Goal: Communication & Community: Answer question/provide support

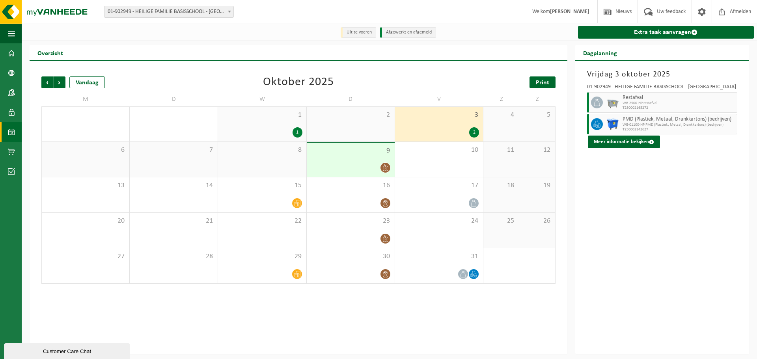
click at [536, 86] on link "Print" at bounding box center [542, 82] width 26 height 12
click at [319, 331] on div "Vorige Volgende Vandaag Oktober 2025 Print M D W D V Z Z 29 30 1 1 2 3 2 4 5 6 …" at bounding box center [299, 208] width 538 height 294
click at [386, 276] on icon at bounding box center [385, 274] width 7 height 7
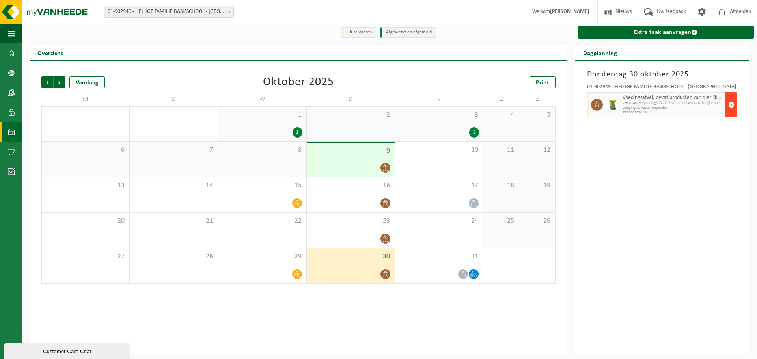
click at [731, 104] on span "button" at bounding box center [731, 105] width 6 height 16
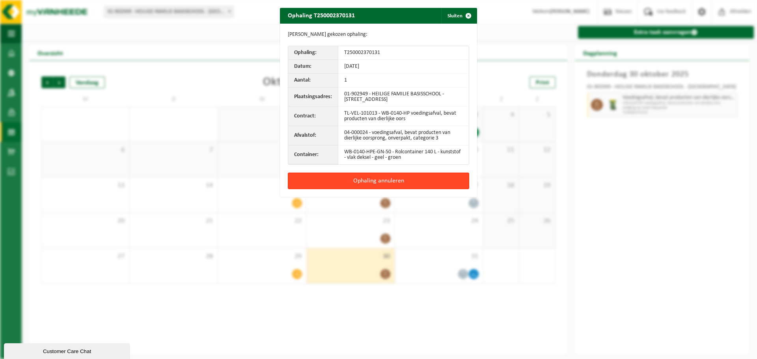
click at [381, 178] on button "Ophaling annuleren" at bounding box center [378, 181] width 181 height 17
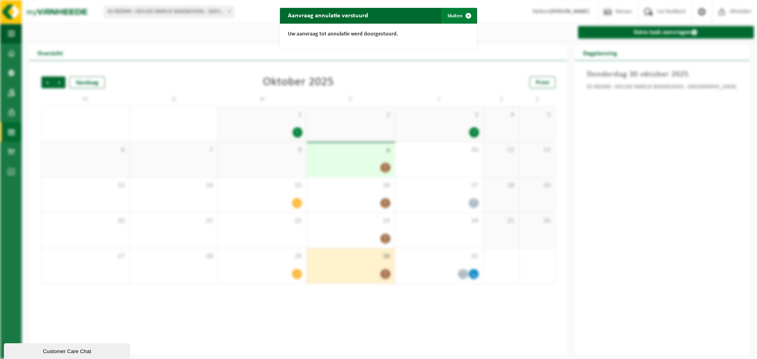
click at [455, 11] on button "Sluiten" at bounding box center [458, 16] width 35 height 16
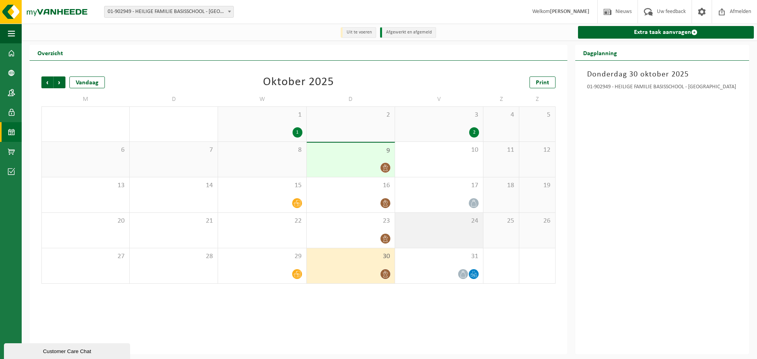
click at [434, 230] on div "24" at bounding box center [439, 230] width 88 height 35
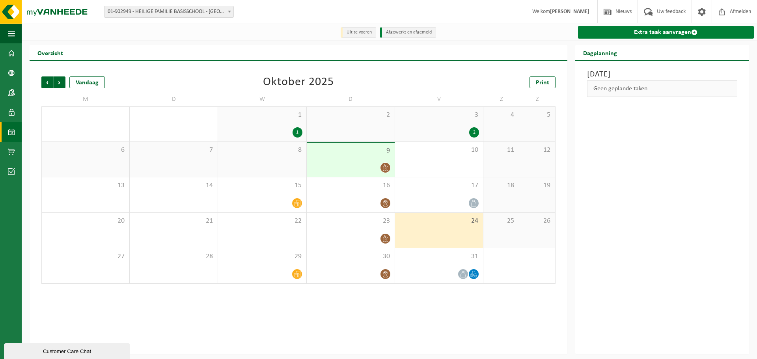
click at [627, 37] on link "Extra taak aanvragen" at bounding box center [666, 32] width 176 height 13
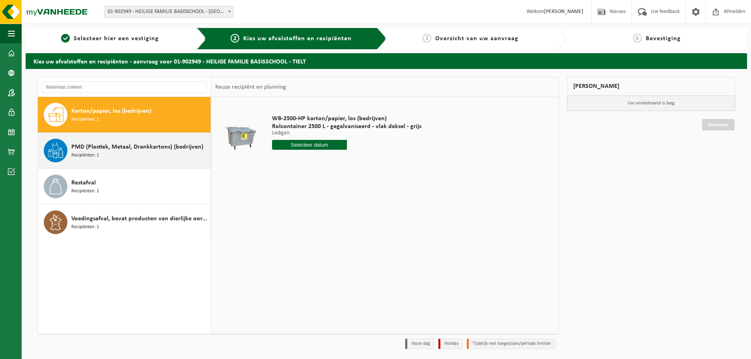
click at [132, 155] on div "PMD (Plastiek, Metaal, Drankkartons) (bedrijven) Recipiënten: 1" at bounding box center [139, 151] width 137 height 24
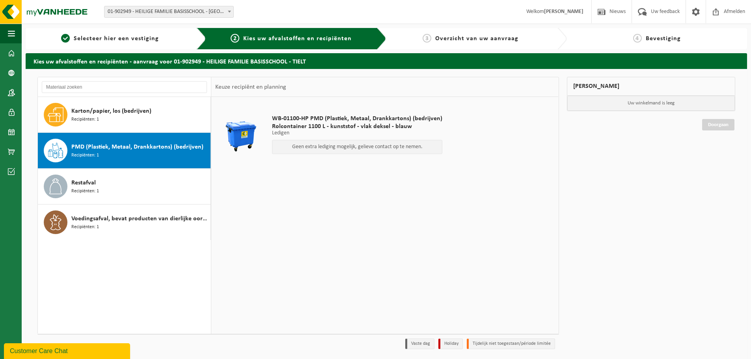
click at [346, 145] on p "Geen extra lediging mogelijk, gelieve contact op te nemen." at bounding box center [357, 147] width 162 height 6
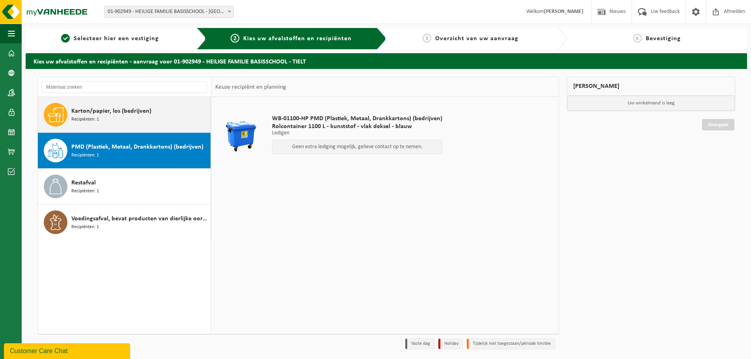
click at [96, 122] on span "Recipiënten: 1" at bounding box center [85, 119] width 28 height 7
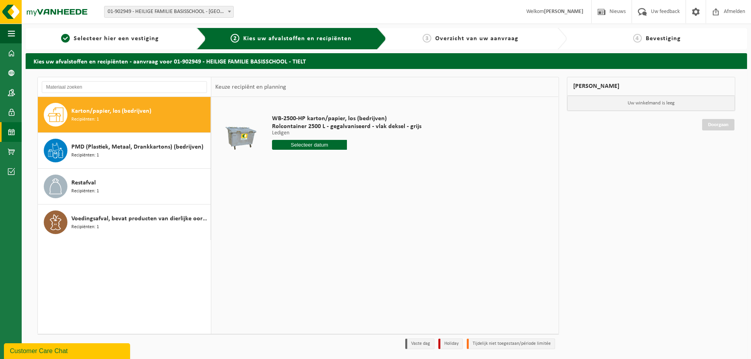
click at [9, 132] on span at bounding box center [11, 132] width 7 height 20
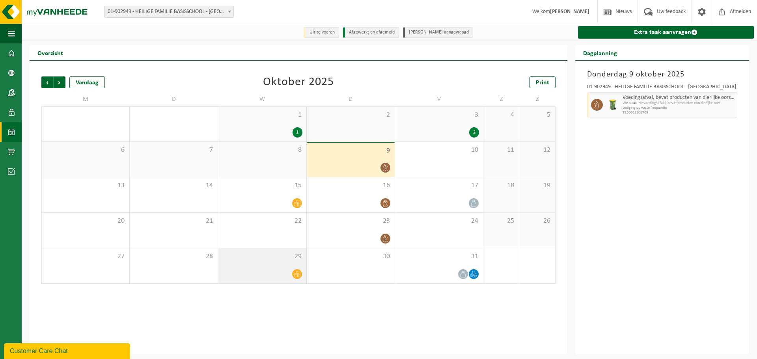
click at [282, 270] on div at bounding box center [262, 274] width 80 height 11
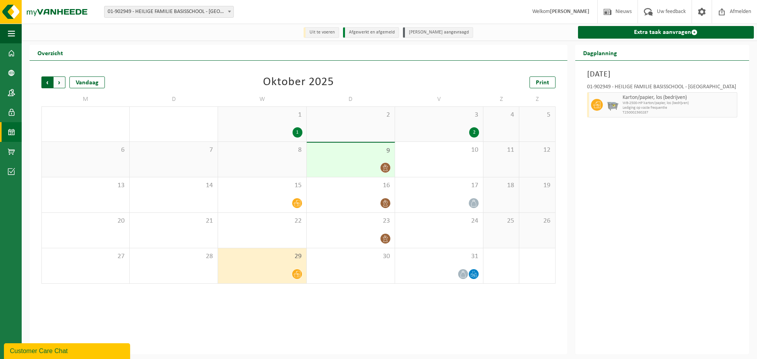
click at [58, 84] on span "Volgende" at bounding box center [60, 82] width 12 height 12
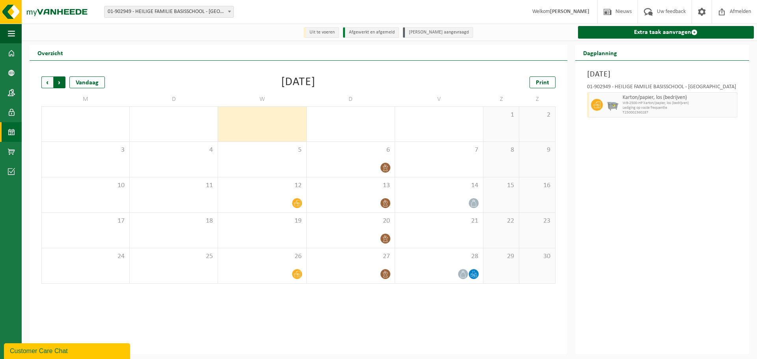
click at [45, 86] on span "Vorige" at bounding box center [47, 82] width 12 height 12
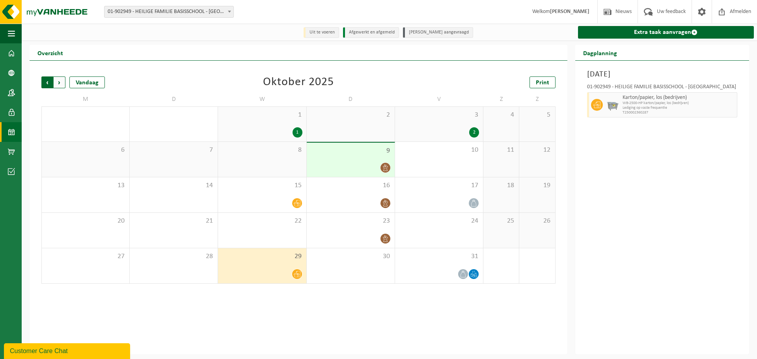
click at [60, 80] on span "Volgende" at bounding box center [60, 82] width 12 height 12
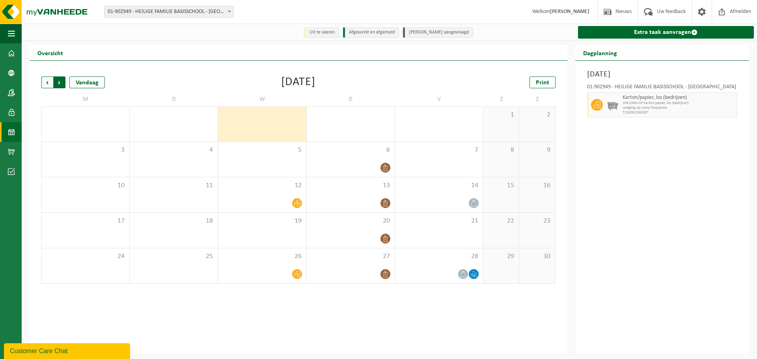
click at [44, 88] on span "Vorige" at bounding box center [47, 82] width 12 height 12
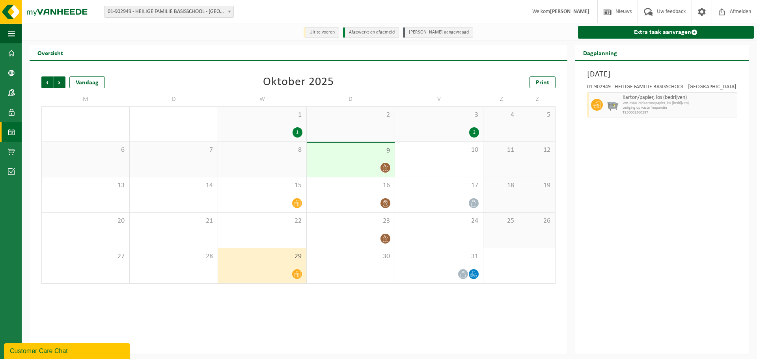
click at [280, 276] on div at bounding box center [262, 274] width 80 height 11
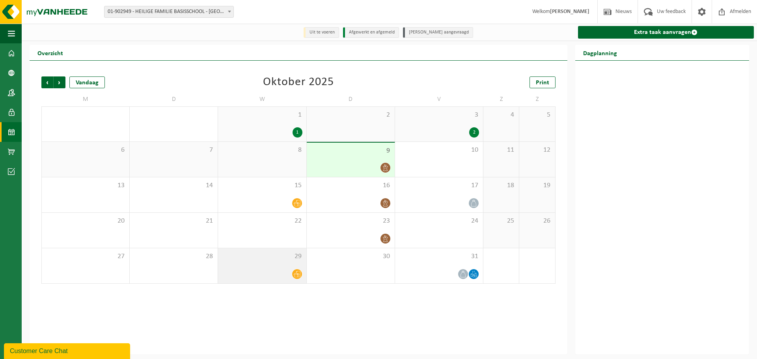
click at [294, 264] on div "29" at bounding box center [262, 265] width 88 height 35
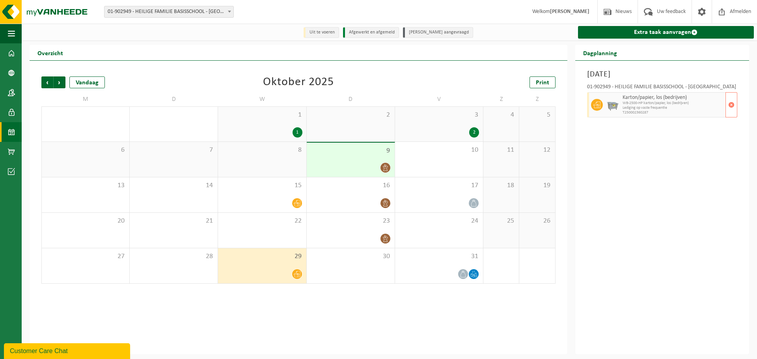
click at [648, 111] on span "T250002360287" at bounding box center [672, 112] width 101 height 5
click at [732, 107] on span "button" at bounding box center [731, 105] width 6 height 16
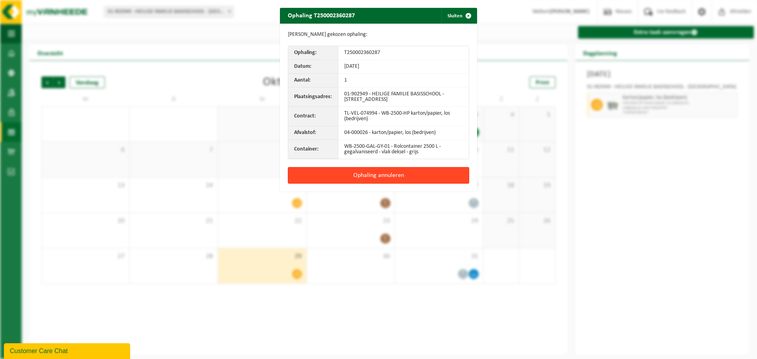
click at [425, 172] on button "Ophaling annuleren" at bounding box center [378, 175] width 181 height 17
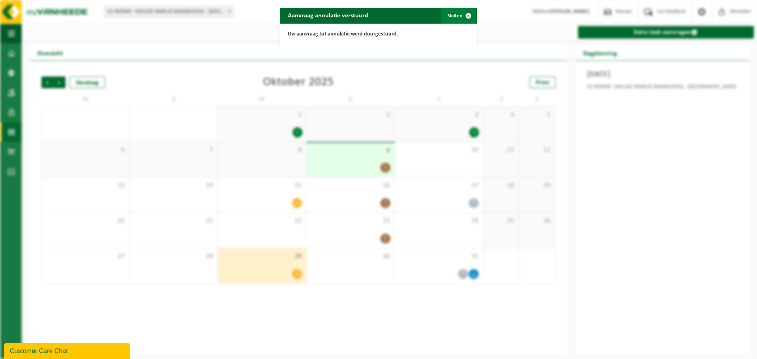
click at [462, 13] on span "button" at bounding box center [468, 16] width 16 height 16
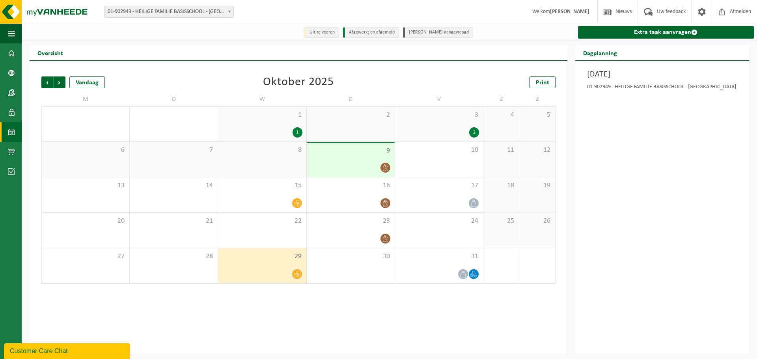
click at [560, 16] on span "Welkom [PERSON_NAME]" at bounding box center [560, 11] width 73 height 23
click at [475, 276] on icon at bounding box center [476, 276] width 2 height 4
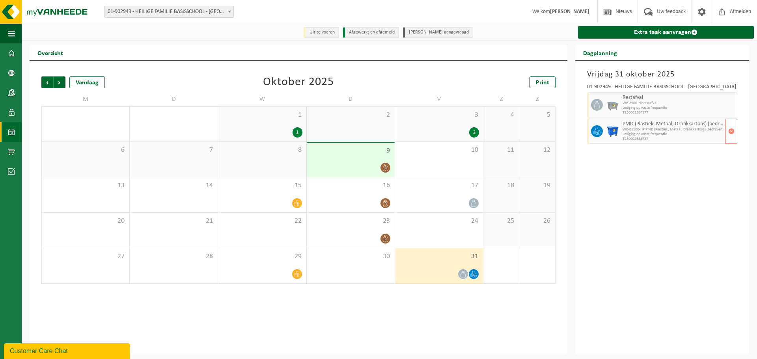
click at [647, 133] on span "Lediging op vaste frequentie" at bounding box center [672, 134] width 101 height 5
click at [65, 82] on span "Volgende" at bounding box center [60, 82] width 12 height 12
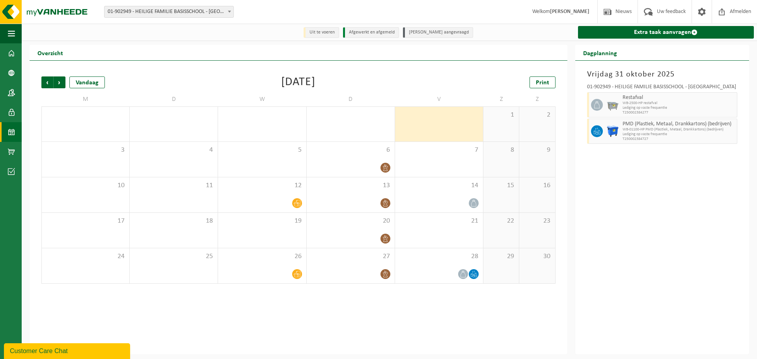
click at [90, 350] on div "Customer Care Chat" at bounding box center [67, 350] width 114 height 9
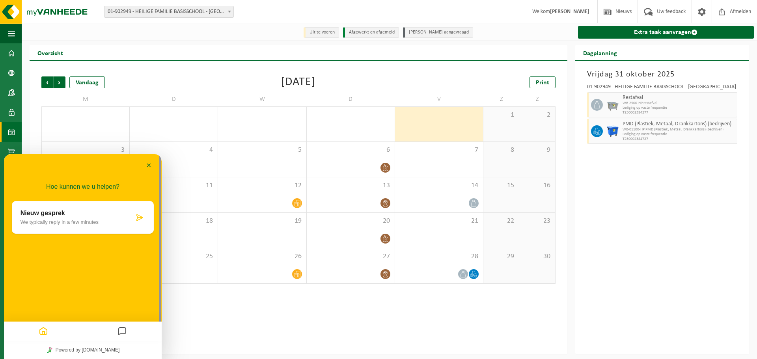
click at [123, 330] on icon "Messages" at bounding box center [121, 331] width 9 height 15
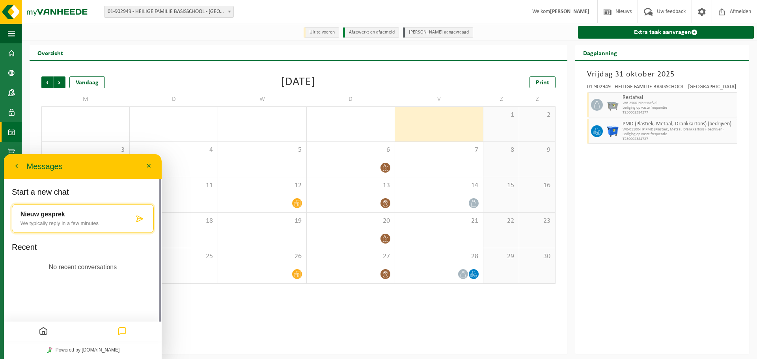
click at [43, 329] on icon "Home" at bounding box center [43, 331] width 9 height 15
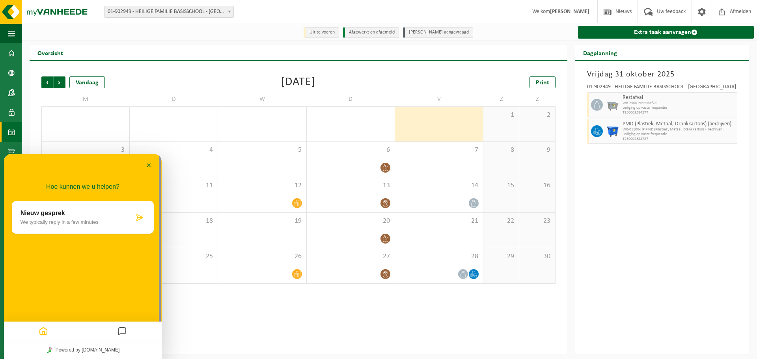
click at [84, 225] on p "We typically reply in a few minutes" at bounding box center [77, 222] width 114 height 6
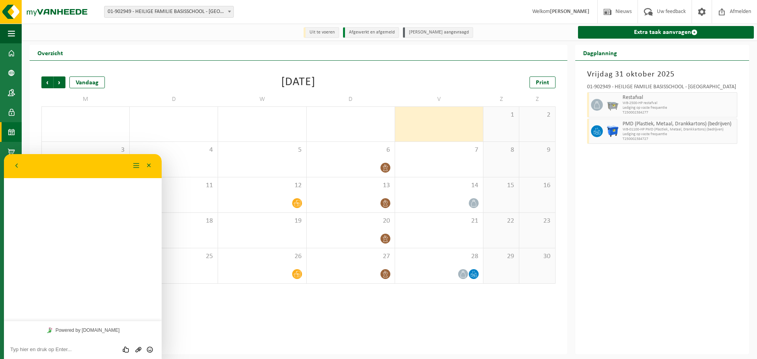
drag, startPoint x: 51, startPoint y: 351, endPoint x: 54, endPoint y: 348, distance: 4.2
click at [52, 351] on textarea at bounding box center [82, 349] width 145 height 6
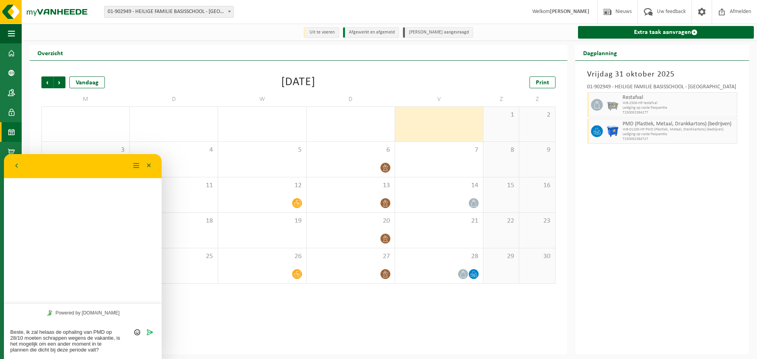
click at [93, 339] on textarea "Beste, ik zal helaas de ophaling van PMD op 28/10 moeten schrappen wegens de va…" at bounding box center [82, 341] width 145 height 24
type textarea "Beste, ik zal helaas de ophaling van PMD op 28/10 moeten schrappen wegens de sc…"
click at [48, 352] on textarea "Beste, ik zal helaas de ophaling van PMD op 28/10 moeten schrappen wegens de sc…" at bounding box center [82, 338] width 145 height 30
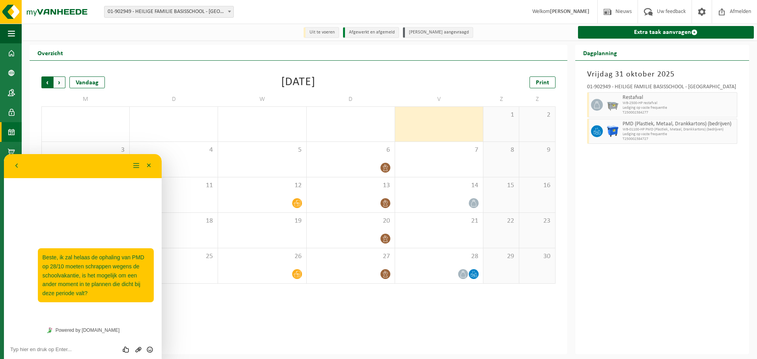
click at [58, 81] on span "Volgende" at bounding box center [60, 82] width 12 height 12
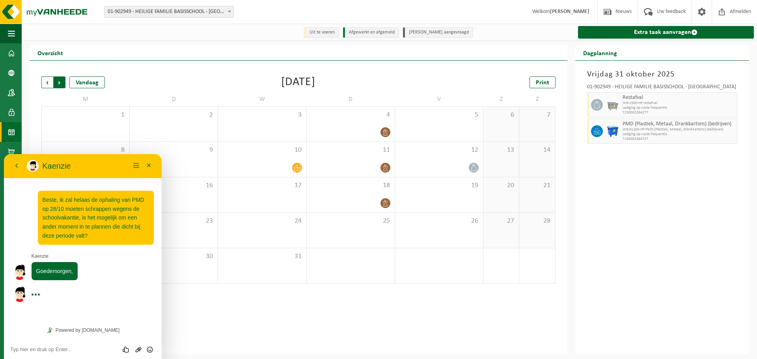
click at [43, 84] on span "Vorige" at bounding box center [47, 82] width 12 height 12
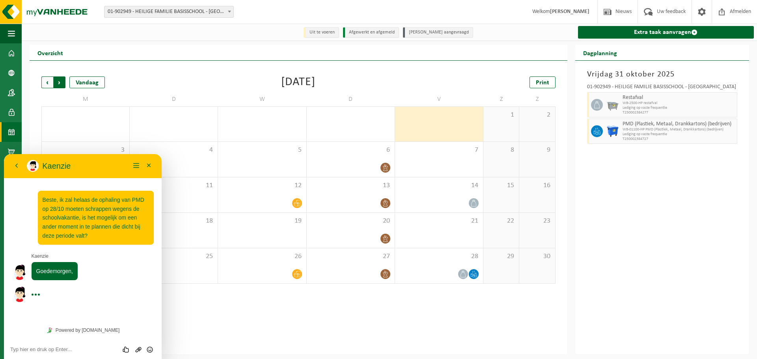
click at [48, 84] on span "Vorige" at bounding box center [47, 82] width 12 height 12
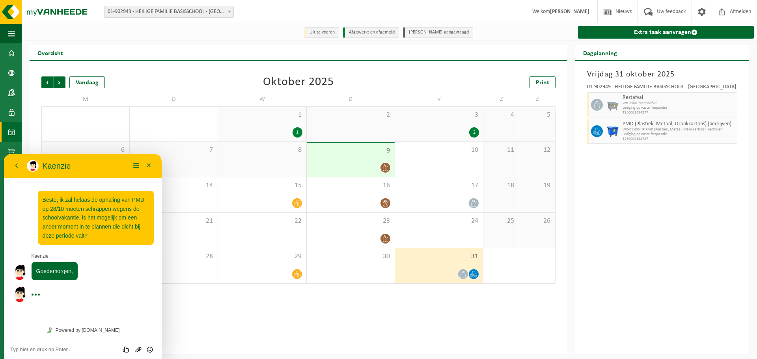
click at [86, 352] on textarea at bounding box center [82, 349] width 145 height 6
type textarea "Mijn excuses, het is 31/10."
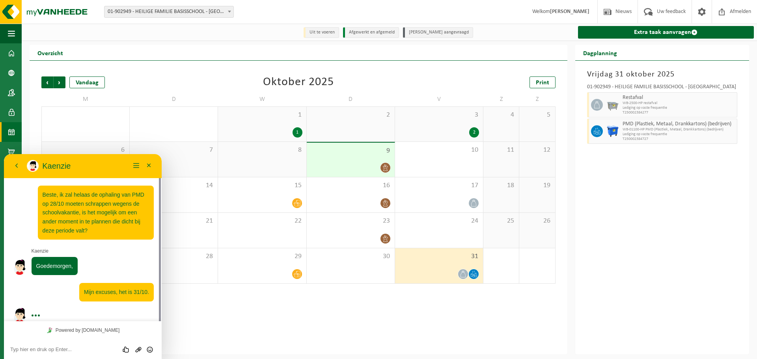
scroll to position [9, 0]
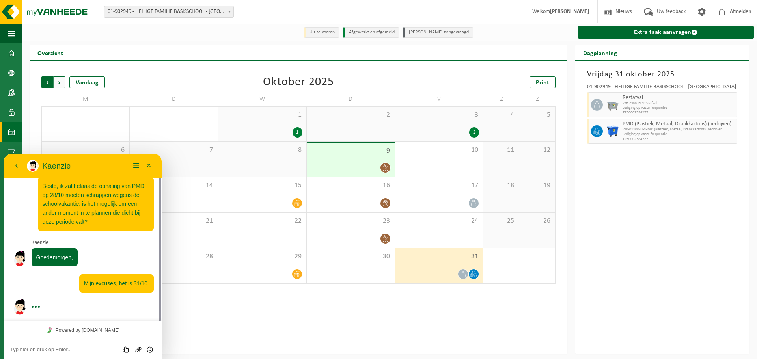
click at [61, 87] on span "Volgende" at bounding box center [60, 82] width 12 height 12
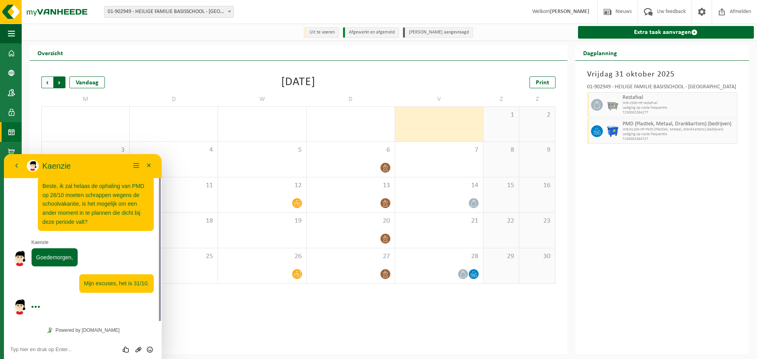
click at [43, 82] on span "Vorige" at bounding box center [47, 82] width 12 height 12
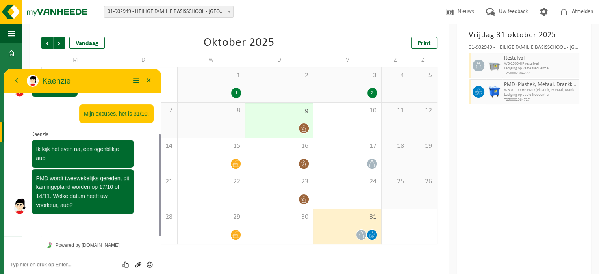
scroll to position [77, 0]
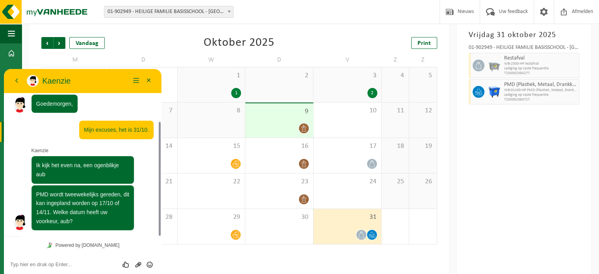
click at [66, 264] on textarea at bounding box center [82, 264] width 145 height 6
click at [60, 44] on span "Volgende" at bounding box center [60, 43] width 12 height 12
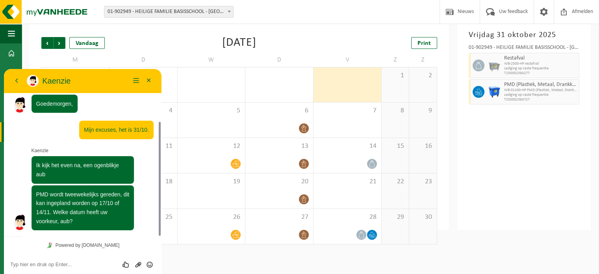
click at [41, 268] on div "Beoordeel deze chat Upload bestand Emoji invoeren" at bounding box center [83, 264] width 158 height 20
click at [34, 262] on textarea at bounding box center [82, 264] width 145 height 6
click at [49, 43] on span "Vorige" at bounding box center [47, 43] width 12 height 12
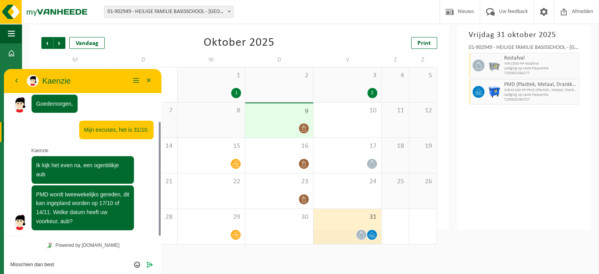
click at [64, 266] on textarea "Misschien dan best" at bounding box center [82, 264] width 145 height 6
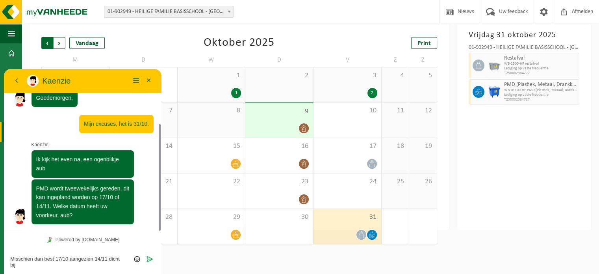
click at [60, 41] on span "Volgende" at bounding box center [60, 43] width 12 height 12
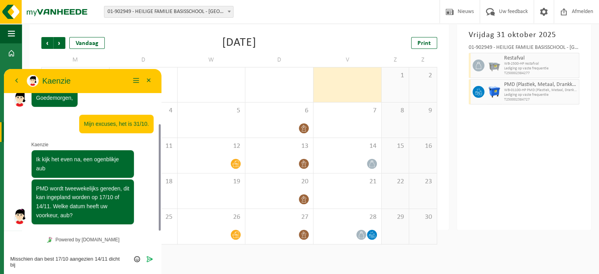
click at [44, 268] on div "Misschien dan best 17/10 aangezien 14/11 dicht bij Beoordeel deze chat Upload b…" at bounding box center [83, 261] width 158 height 25
click at [43, 263] on textarea "Misschien dan best 17/10 aangezien 14/11 dicht bij" at bounding box center [82, 262] width 145 height 12
type textarea "Misschien dan best 17/10 aangezien 14/11 dicht bij 28/11 is."
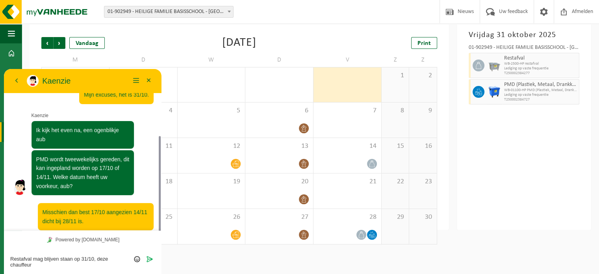
scroll to position [118, 0]
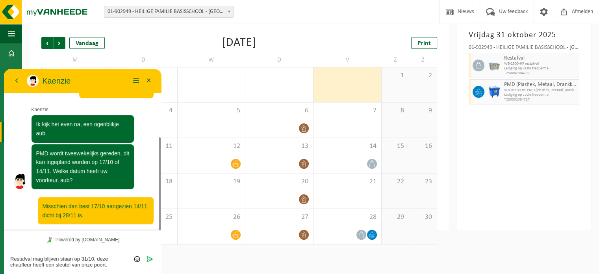
type textarea "Restafval mag blijven staan op 31/10, deze chauffeur heeft een sleutel van onze…"
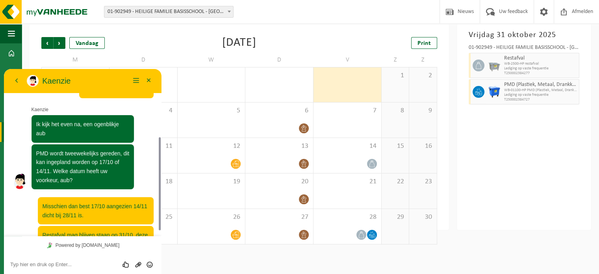
scroll to position [141, 0]
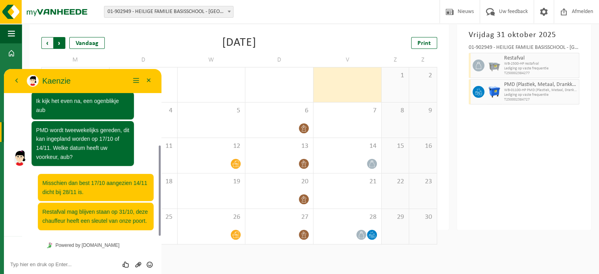
click at [44, 45] on span "Vorige" at bounding box center [47, 43] width 12 height 12
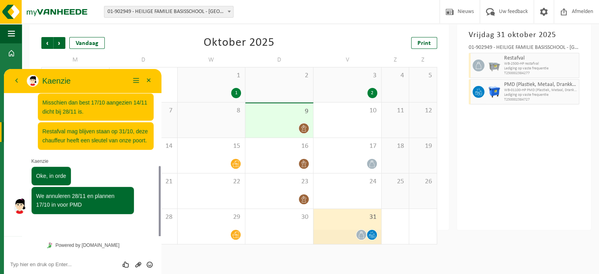
scroll to position [206, 0]
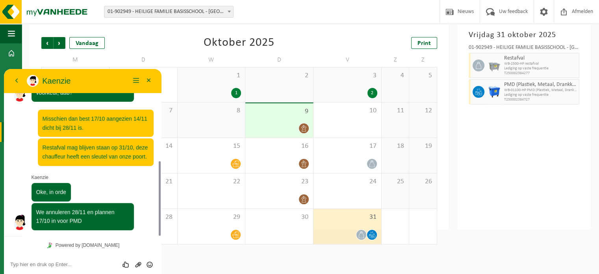
click at [70, 258] on div "Beoordeel deze chat Upload bestand Emoji invoeren" at bounding box center [83, 264] width 158 height 20
click at [66, 268] on div "Beoordeel deze chat Upload bestand Emoji invoeren" at bounding box center [83, 264] width 158 height 20
click at [73, 263] on textarea at bounding box center [82, 264] width 145 height 6
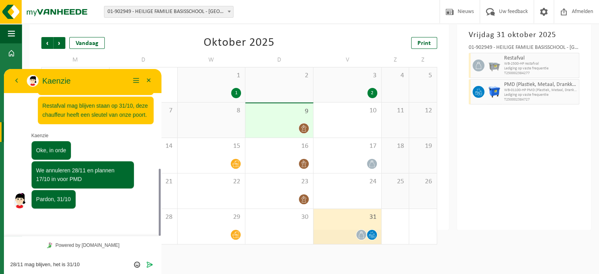
type textarea "28/11 mag blijven, het is 31/10."
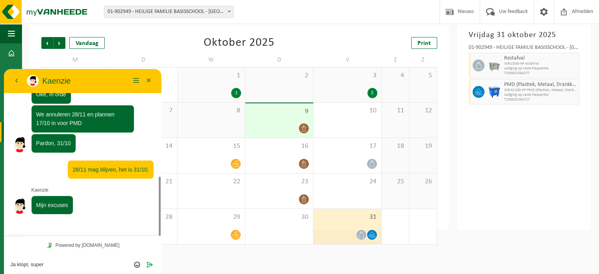
scroll to position [287, 0]
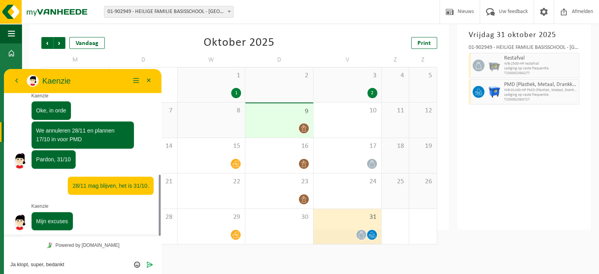
type textarea "Ja klopt, super, bedankt!"
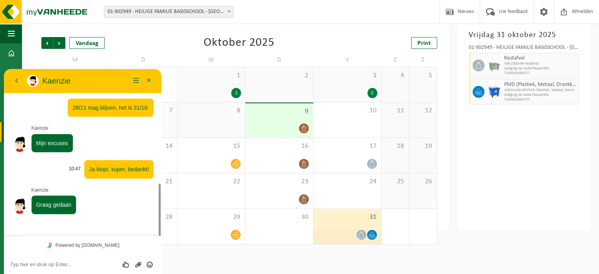
scroll to position [349, 0]
